Goal: Go to known website: Go to known website

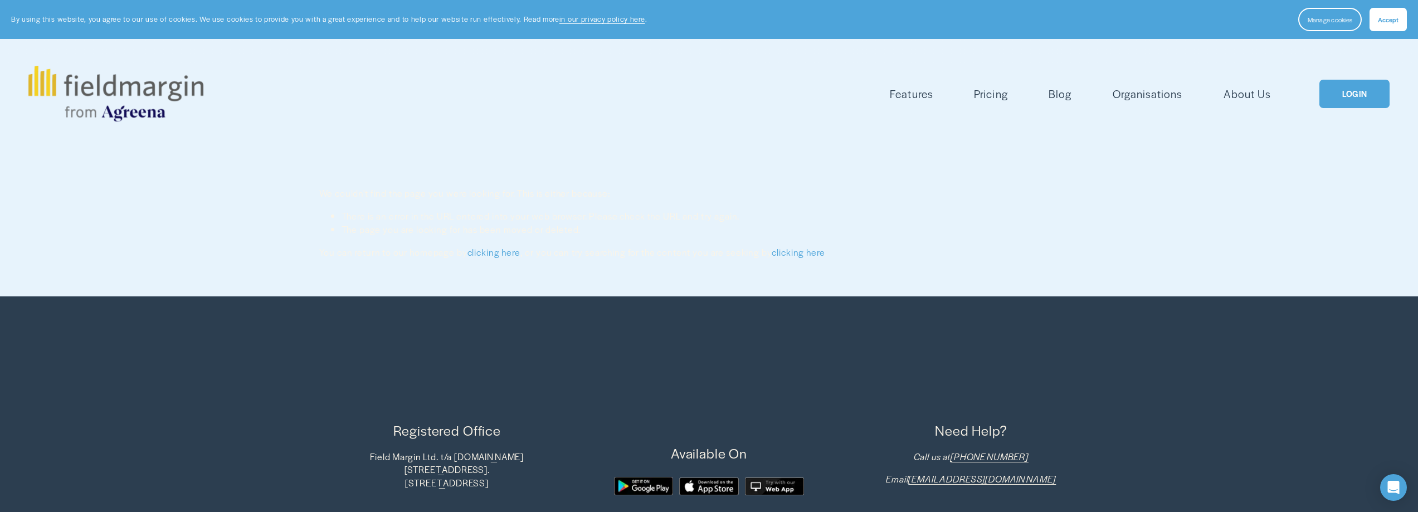
click at [1356, 97] on link "LOGIN" at bounding box center [1354, 94] width 70 height 28
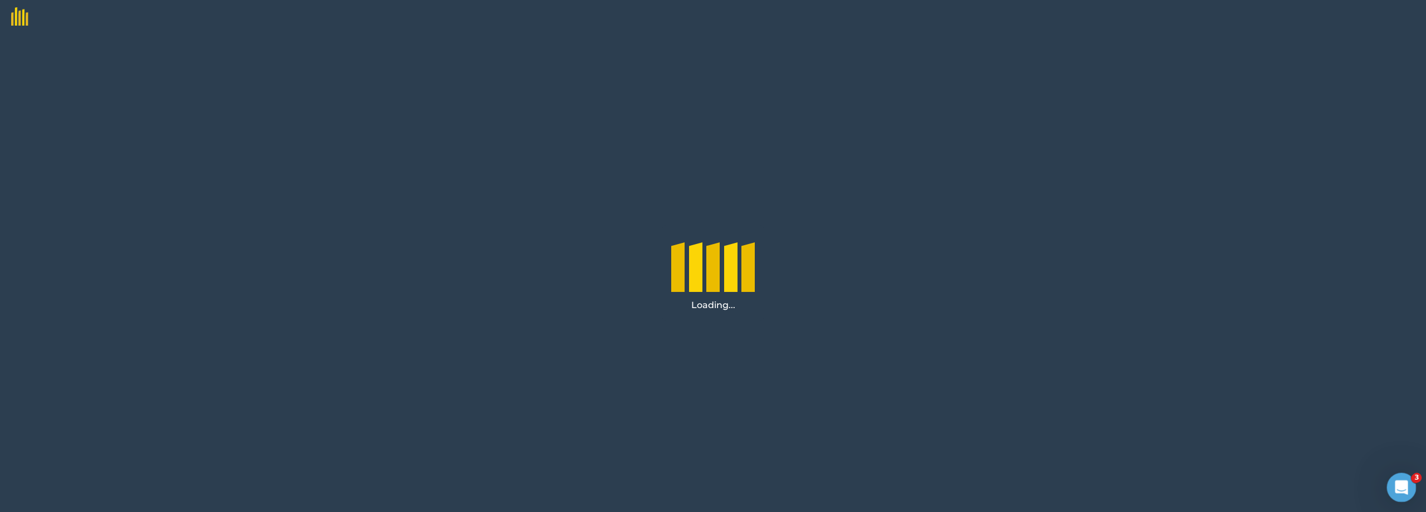
click at [1400, 482] on icon "Open Intercom Messenger" at bounding box center [1400, 485] width 8 height 9
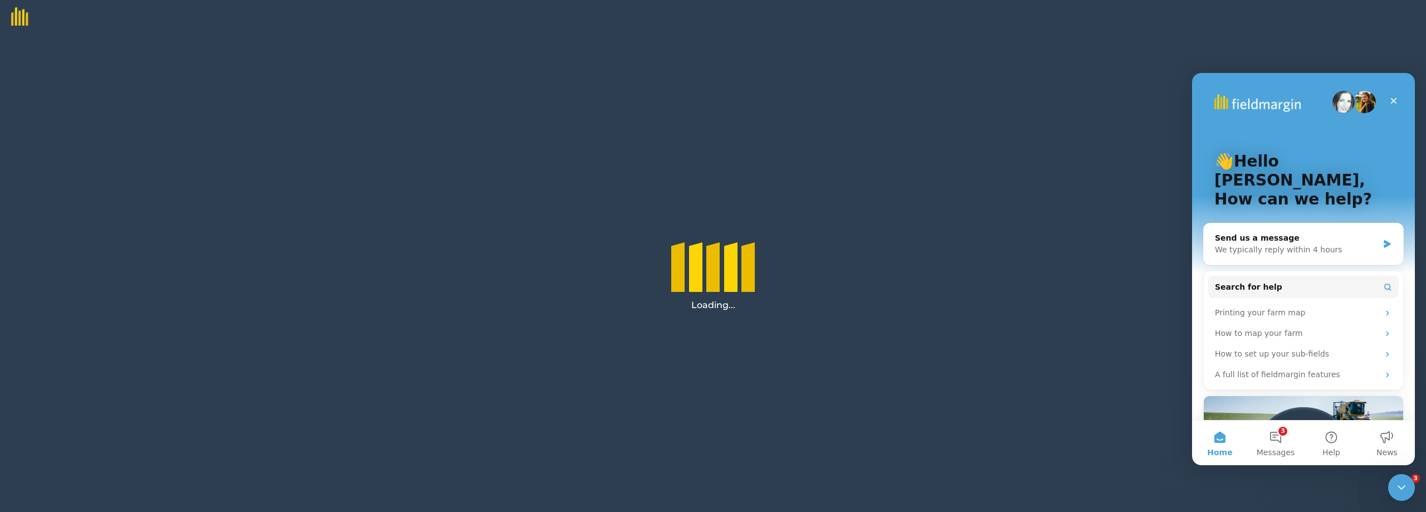
click at [927, 66] on div "Loading..." at bounding box center [713, 272] width 1426 height 479
click at [1389, 97] on icon "Close" at bounding box center [1393, 100] width 9 height 9
